Goal: Navigation & Orientation: Find specific page/section

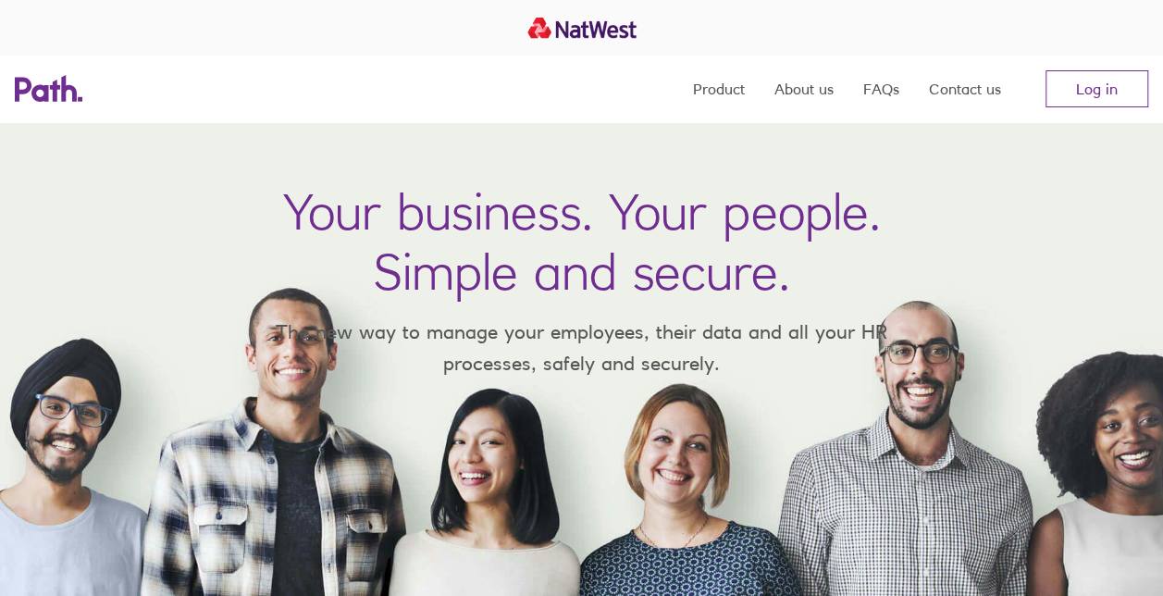
click at [1121, 108] on nav "Product About us FAQs Contact us Log in" at bounding box center [920, 88] width 455 height 67
click at [1094, 94] on link "Log in" at bounding box center [1096, 88] width 103 height 37
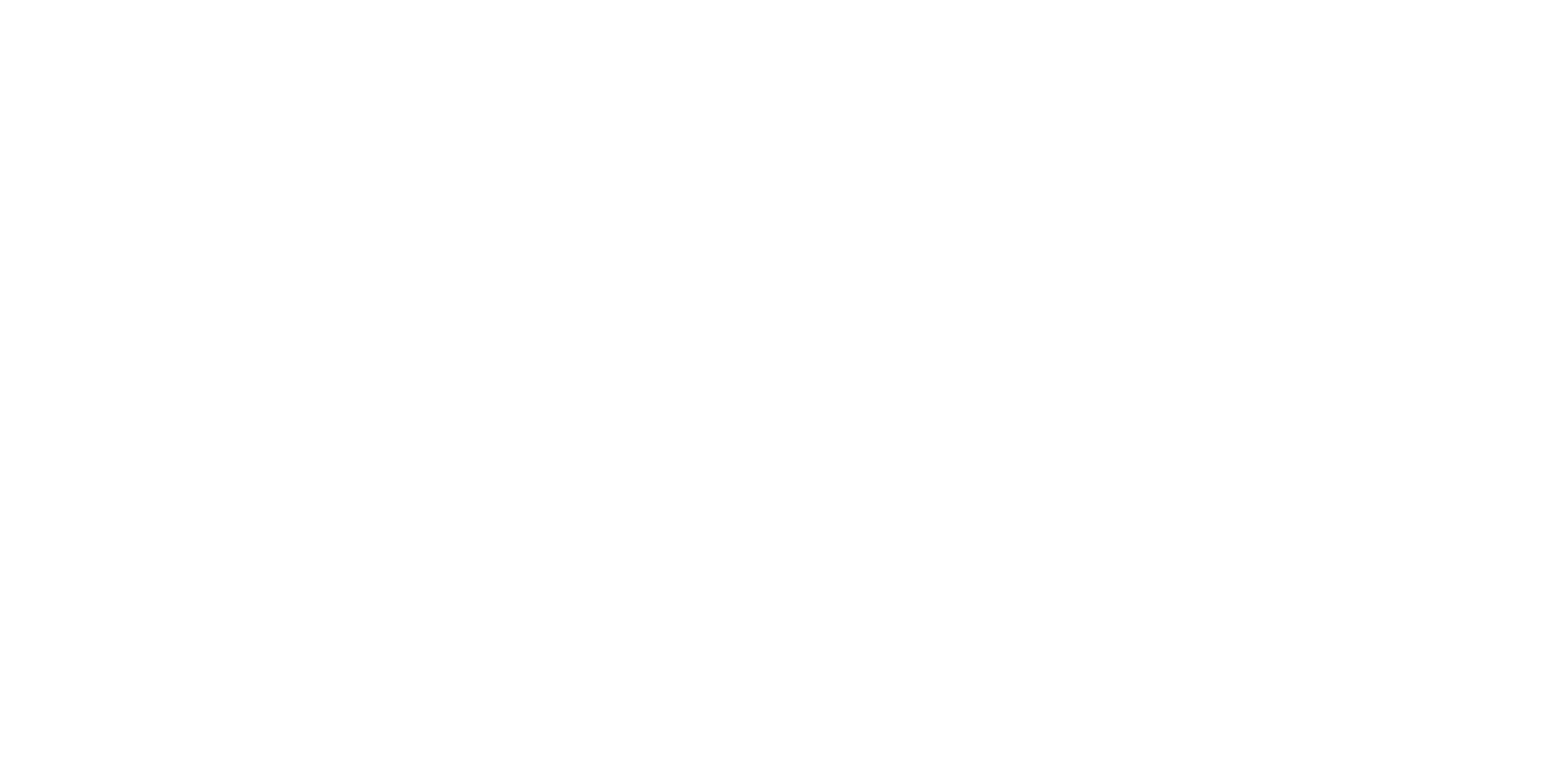
click at [1540, 58] on div at bounding box center [775, 392] width 1550 height 784
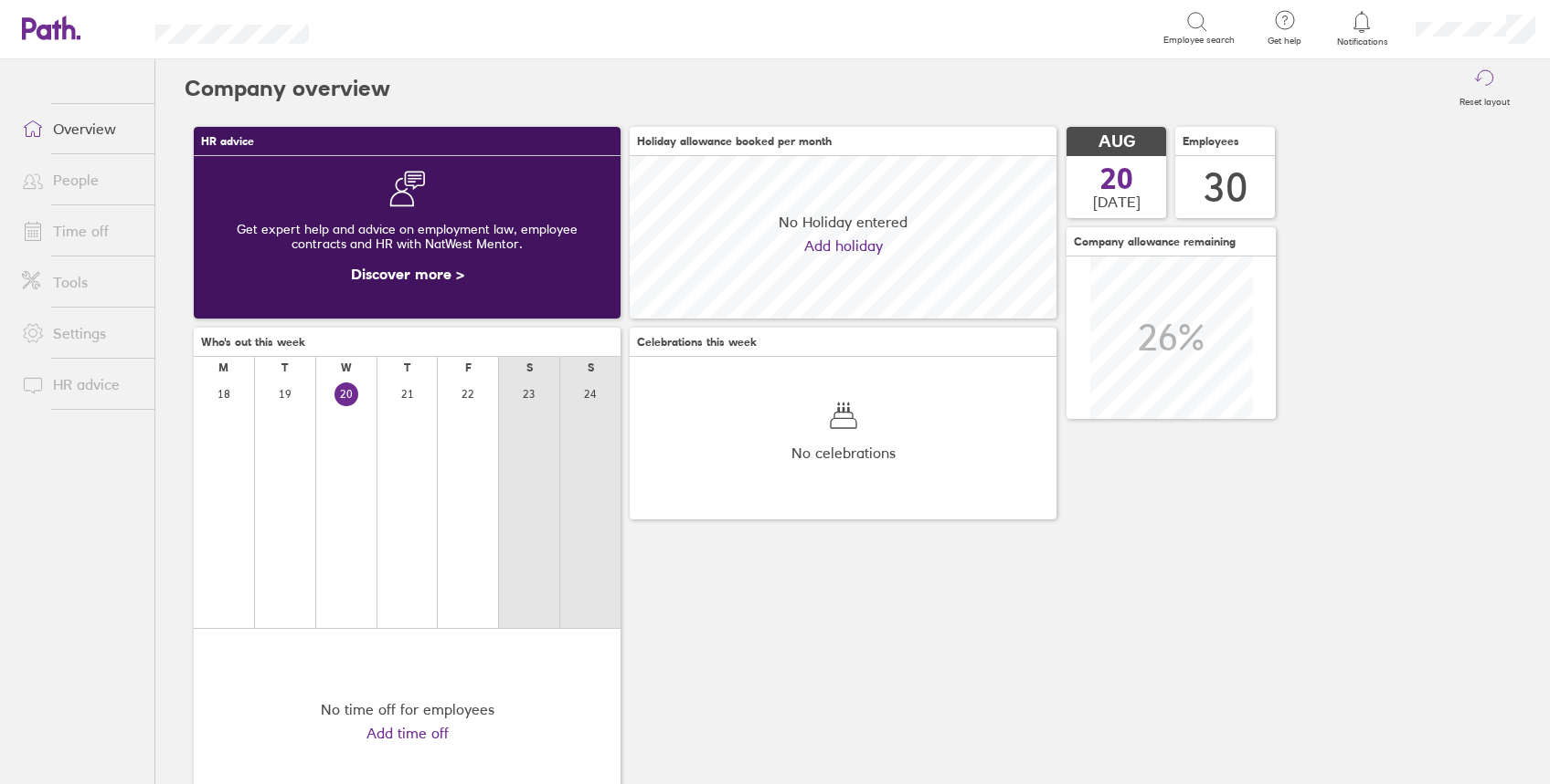
scroll to position [163, 427]
click at [63, 179] on link "People" at bounding box center [80, 180] width 147 height 37
